Goal: Information Seeking & Learning: Check status

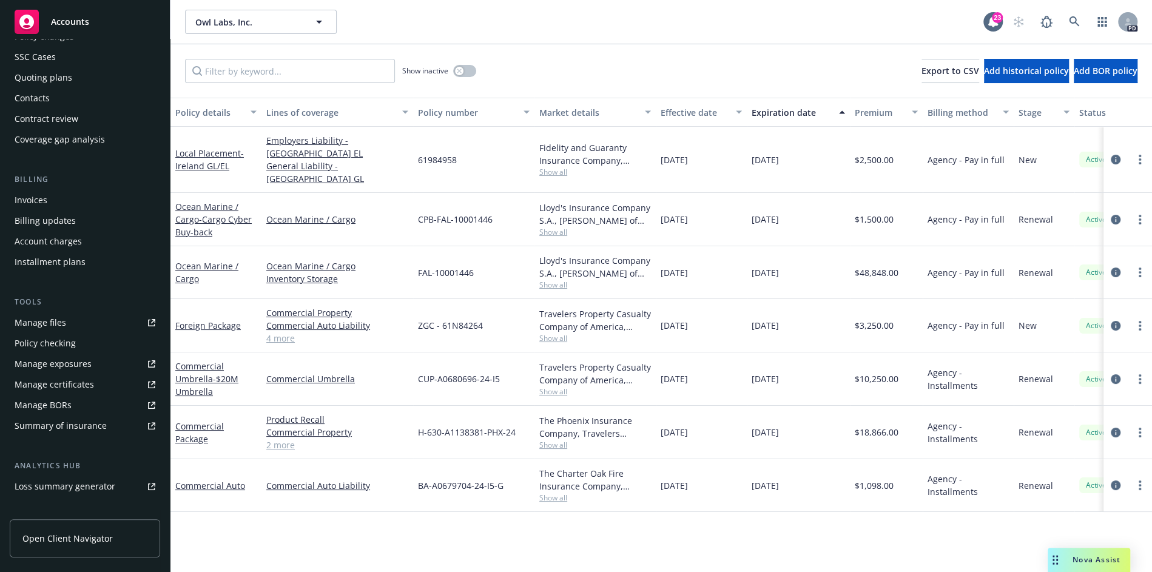
scroll to position [110, 0]
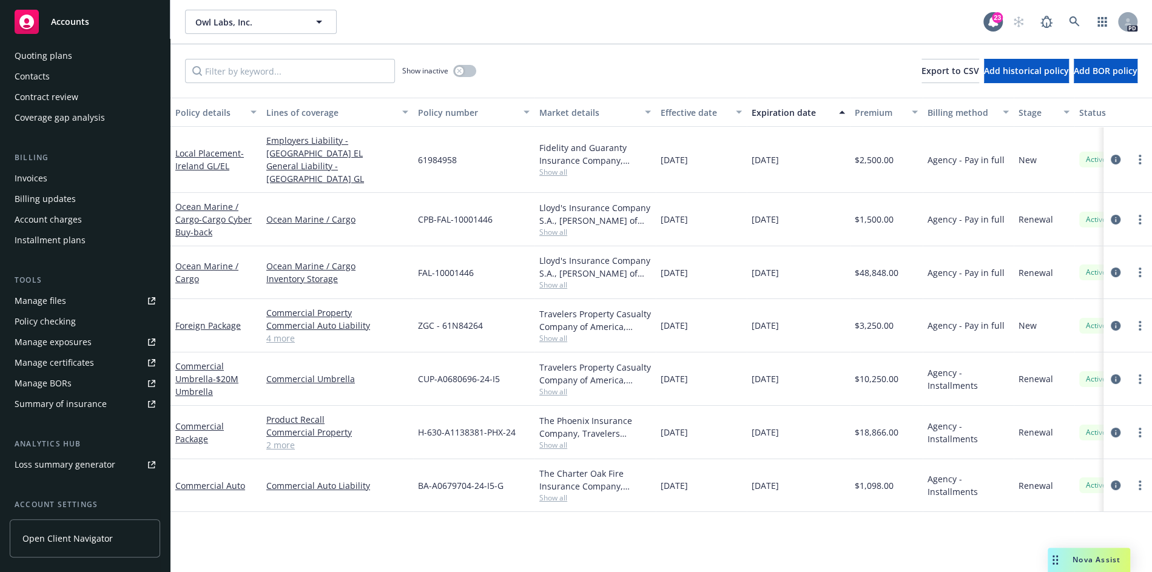
click at [104, 318] on div "Policy checking" at bounding box center [85, 321] width 141 height 19
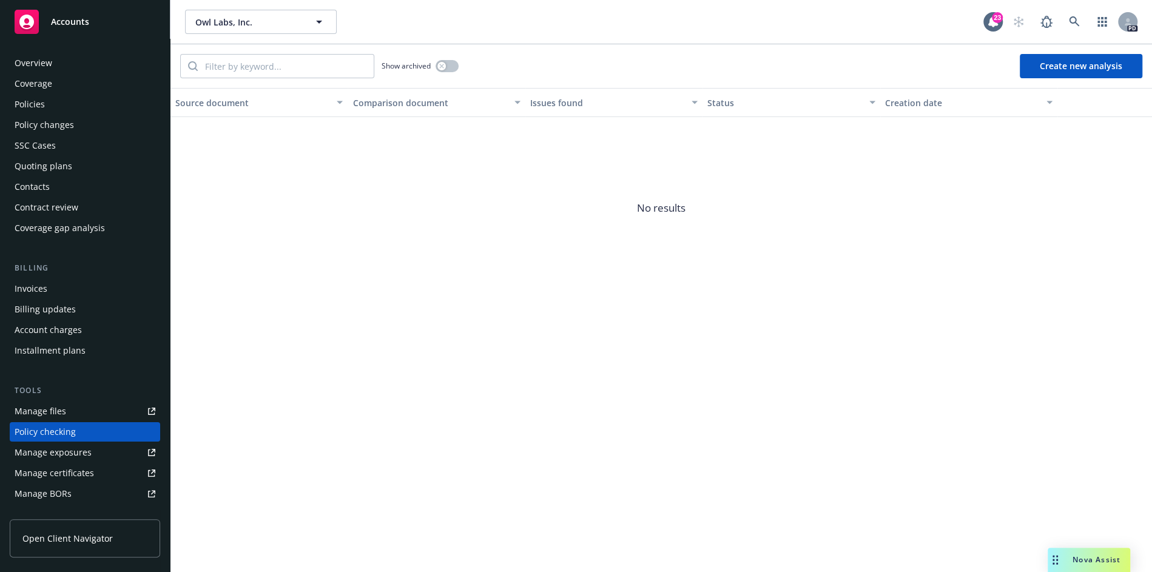
click at [88, 167] on div "Quoting plans" at bounding box center [85, 165] width 141 height 19
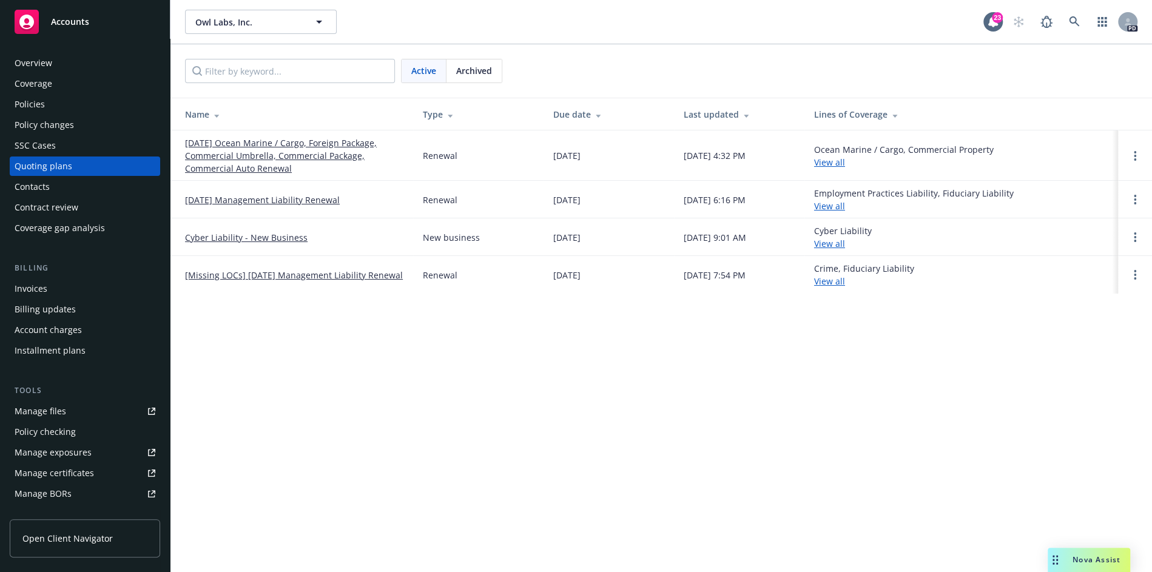
click at [260, 170] on link "10/01/25 Ocean Marine / Cargo, Foreign Package, Commercial Umbrella, Commercial…" at bounding box center [294, 155] width 218 height 38
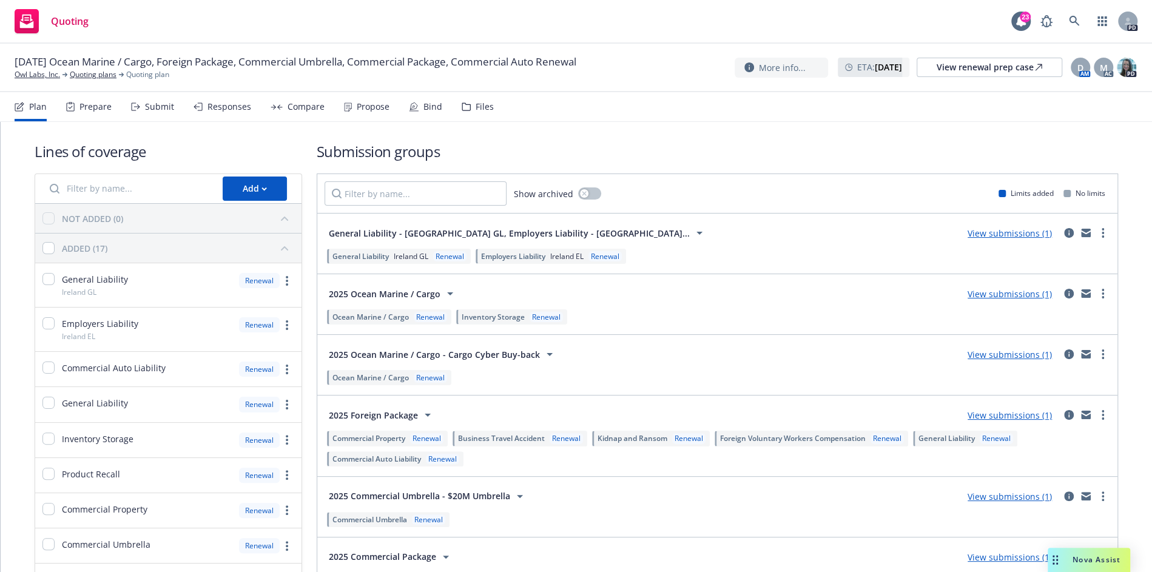
click at [377, 112] on div "Propose" at bounding box center [373, 107] width 33 height 10
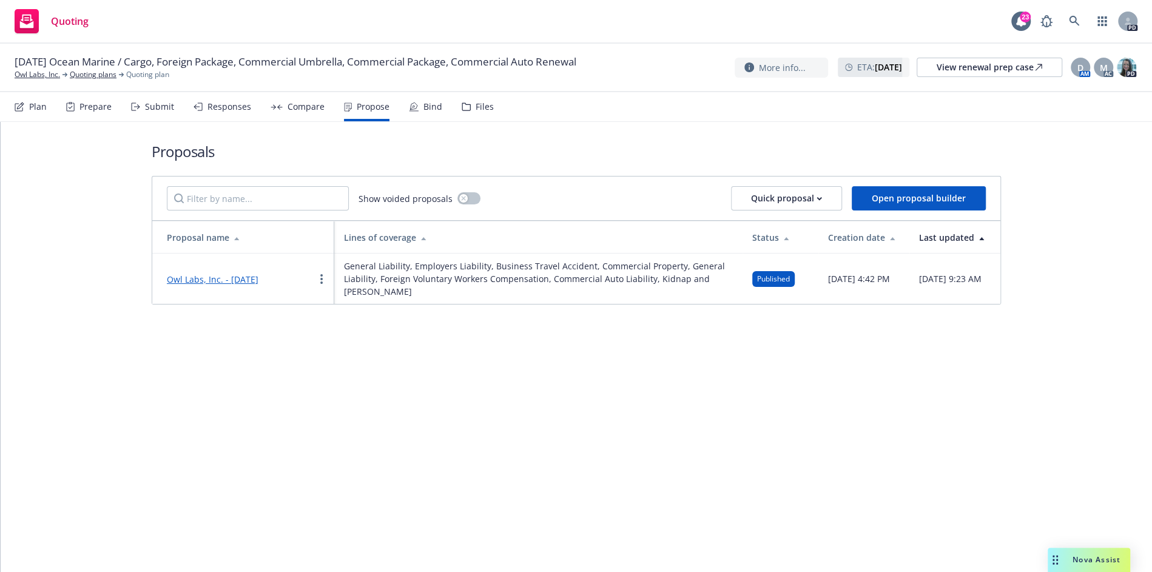
click at [255, 273] on link "Owl Labs, Inc. - September 2025" at bounding box center [213, 279] width 92 height 12
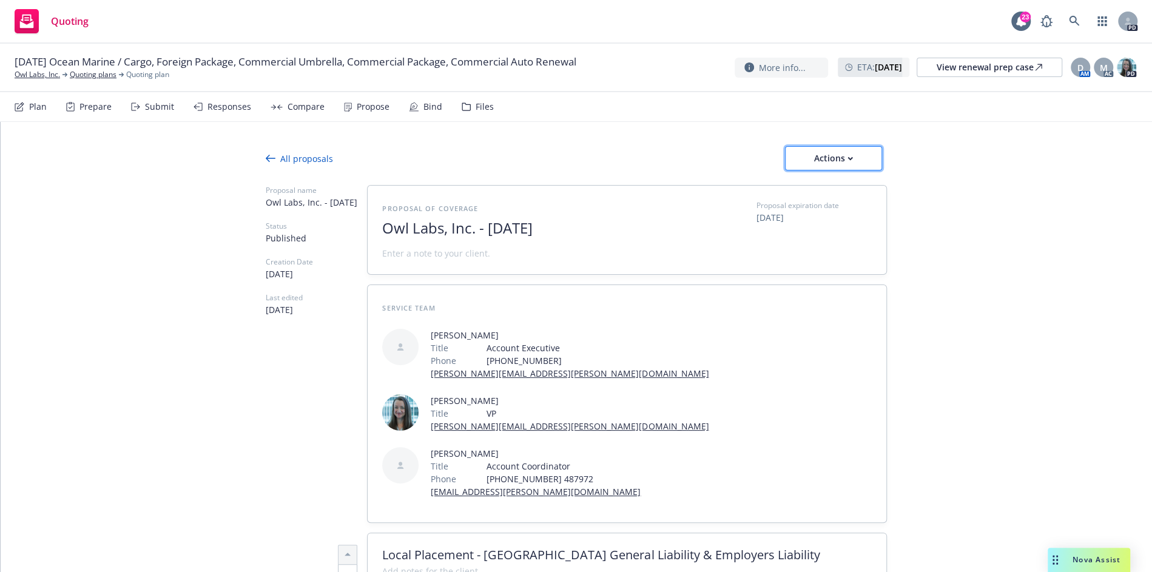
click at [836, 150] on div "Actions" at bounding box center [833, 158] width 57 height 23
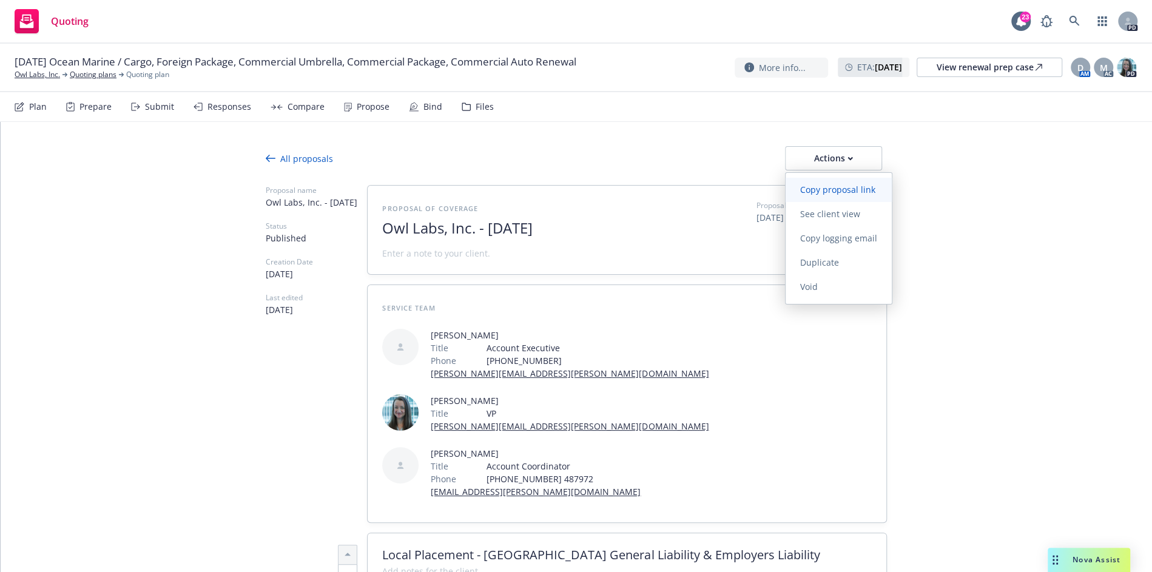
click at [851, 190] on span "Copy proposal link" at bounding box center [837, 190] width 104 height 12
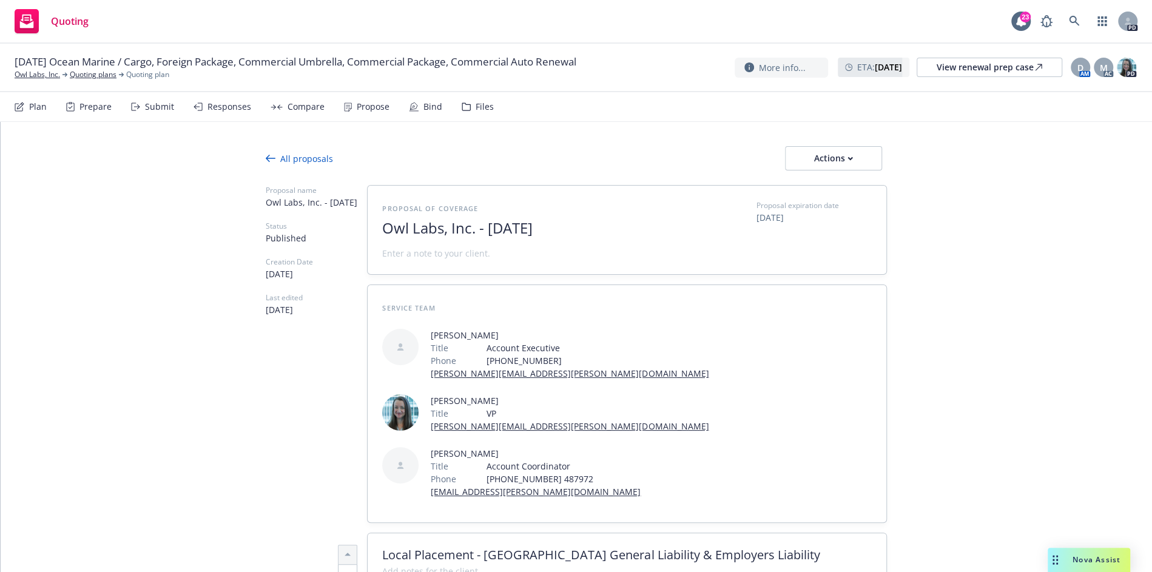
type textarea "x"
click at [26, 78] on link "Owl Labs, Inc." at bounding box center [37, 74] width 45 height 11
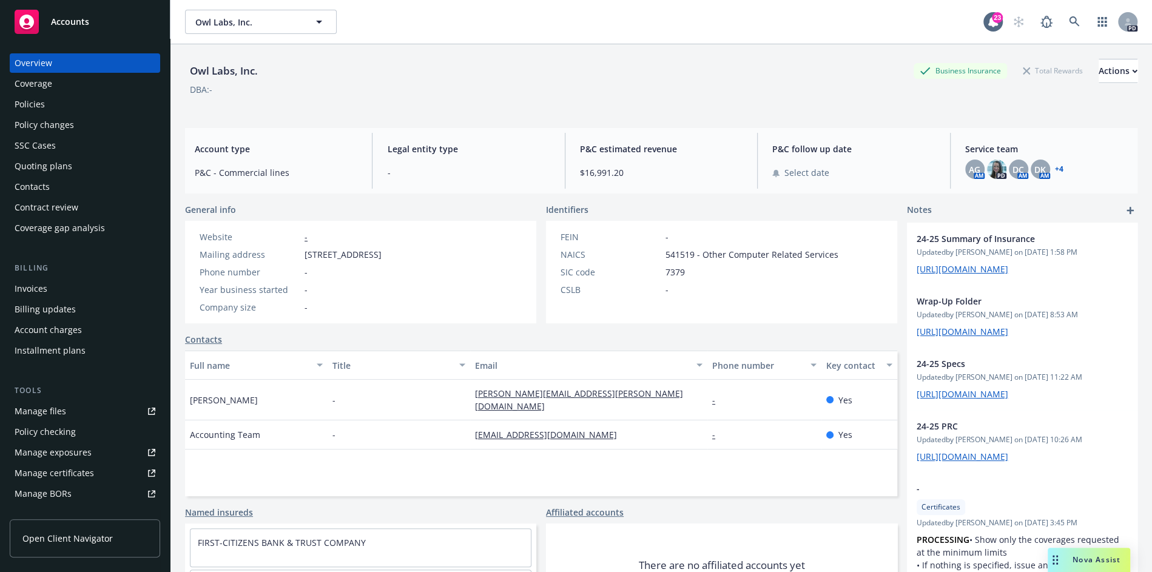
click at [38, 103] on div "Policies" at bounding box center [30, 104] width 30 height 19
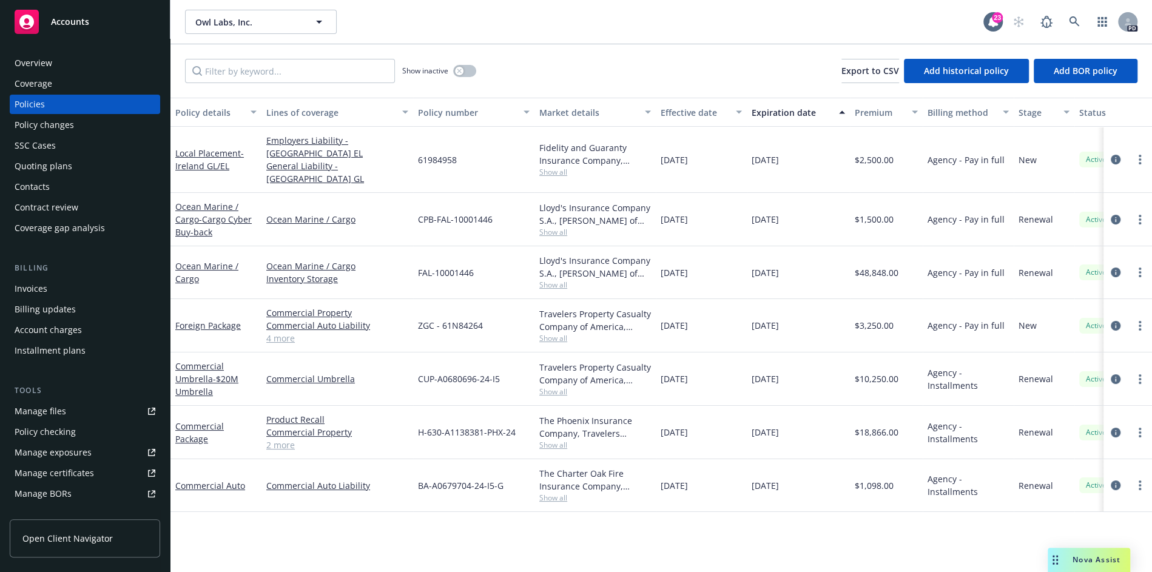
click at [269, 438] on link "2 more" at bounding box center [337, 444] width 142 height 13
click at [210, 213] on span "- Cargo Cyber Buy-back" at bounding box center [213, 225] width 76 height 24
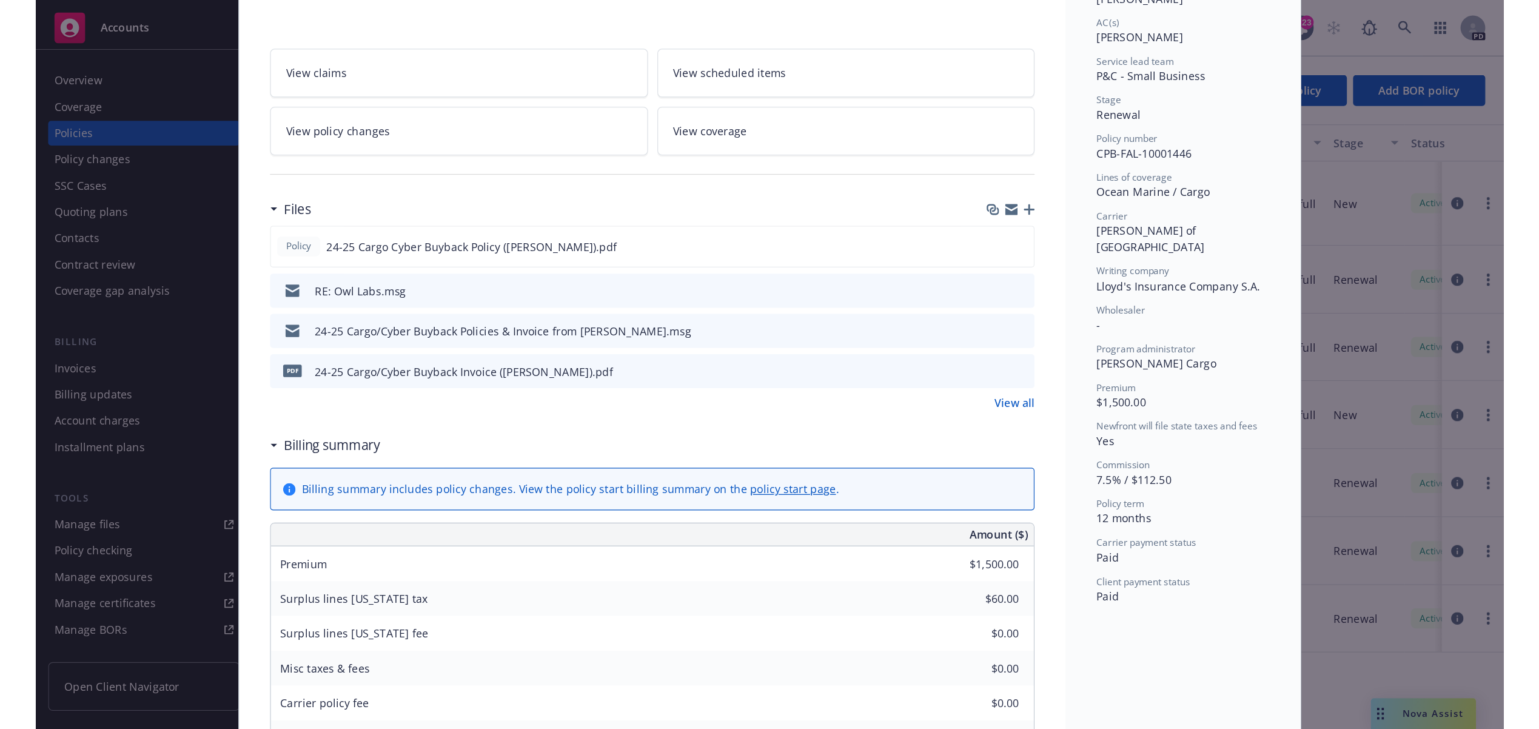
scroll to position [209, 0]
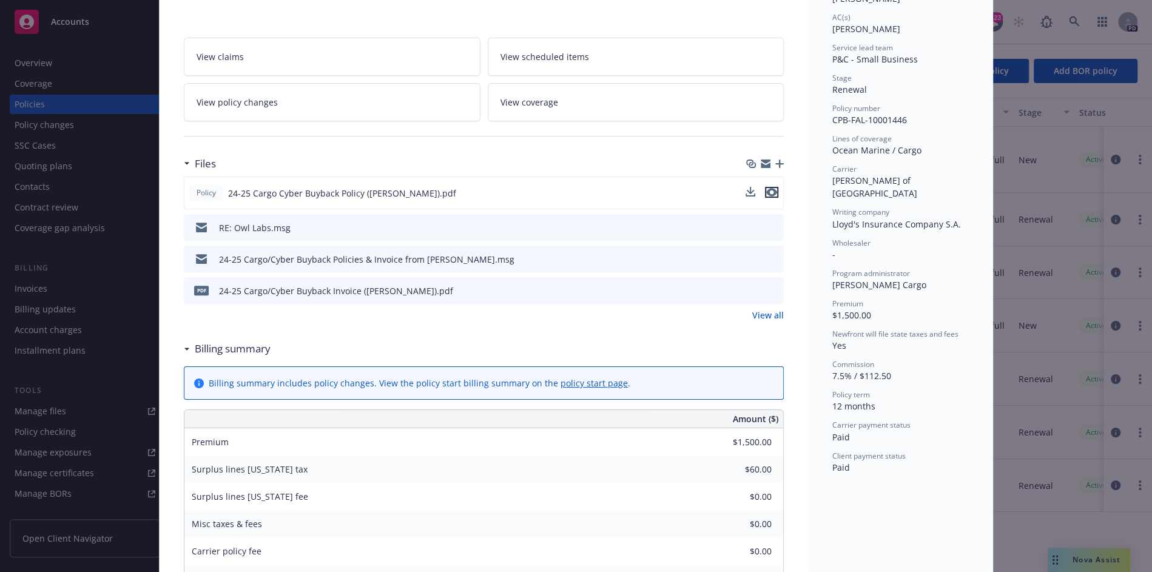
click at [777, 188] on button "preview file" at bounding box center [771, 192] width 13 height 11
